Goal: Task Accomplishment & Management: Complete application form

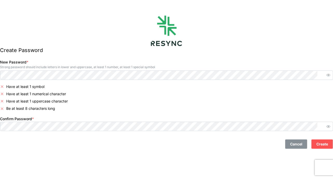
click at [148, 77] on div "New Password * Strong password should include letters in lower and uppercase, a…" at bounding box center [166, 69] width 337 height 25
click at [317, 145] on span "Create" at bounding box center [323, 144] width 12 height 9
click at [317, 142] on span "Create" at bounding box center [323, 144] width 12 height 9
click at [317, 148] on span "Create" at bounding box center [323, 144] width 12 height 9
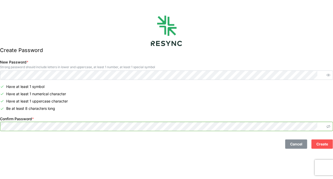
click at [327, 125] on icon "button" at bounding box center [329, 127] width 4 height 4
click at [327, 76] on icon "button" at bounding box center [329, 75] width 4 height 4
click at [325, 77] on span "button" at bounding box center [328, 75] width 6 height 6
click at [327, 126] on icon "button" at bounding box center [329, 126] width 4 height 2
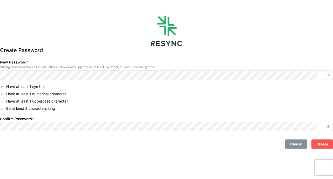
click at [318, 143] on span "Create" at bounding box center [323, 144] width 12 height 9
click at [289, 131] on div at bounding box center [166, 126] width 333 height 9
click at [317, 146] on span "Create" at bounding box center [323, 144] width 12 height 9
click at [317, 144] on span "Create" at bounding box center [323, 144] width 12 height 9
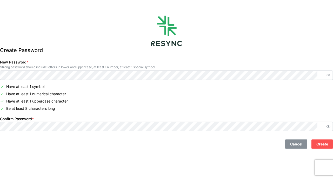
drag, startPoint x: 315, startPoint y: 144, endPoint x: 314, endPoint y: 139, distance: 5.2
click at [317, 140] on span "Create" at bounding box center [323, 144] width 12 height 9
click at [319, 145] on span "Create" at bounding box center [323, 144] width 12 height 9
click at [129, 144] on div "Cancel Create" at bounding box center [166, 143] width 333 height 9
